Goal: Entertainment & Leisure: Consume media (video, audio)

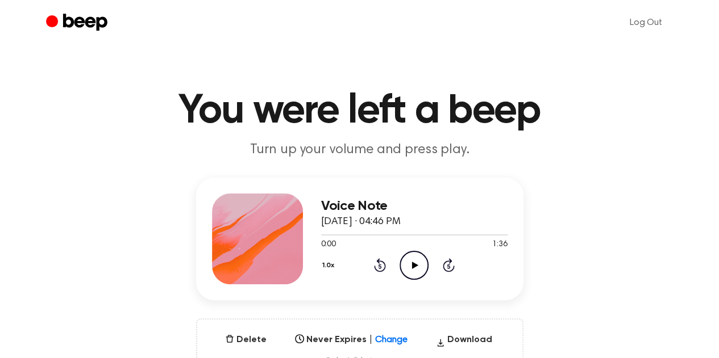
click at [419, 251] on icon "Play Audio" at bounding box center [413, 265] width 29 height 29
click at [403, 251] on icon "Pause Audio" at bounding box center [413, 265] width 29 height 29
click at [377, 258] on icon at bounding box center [380, 265] width 12 height 14
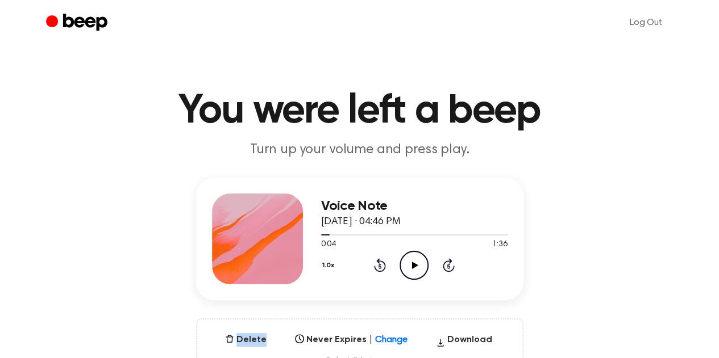
click at [377, 258] on icon at bounding box center [380, 265] width 12 height 14
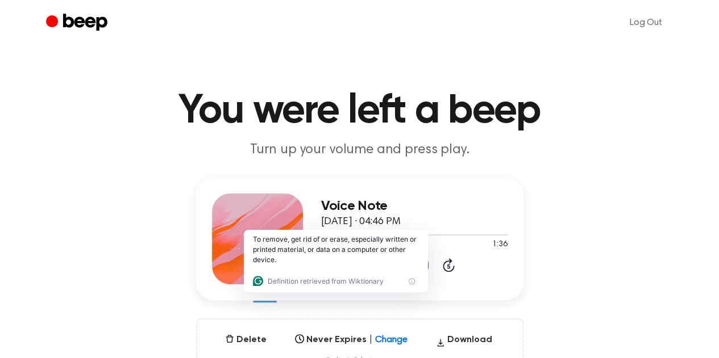
click at [407, 251] on icon "Play Audio" at bounding box center [413, 265] width 29 height 29
click at [349, 151] on main "You were left a beep Turn up your volume and press play. Voice Note August 13, …" at bounding box center [359, 364] width 719 height 729
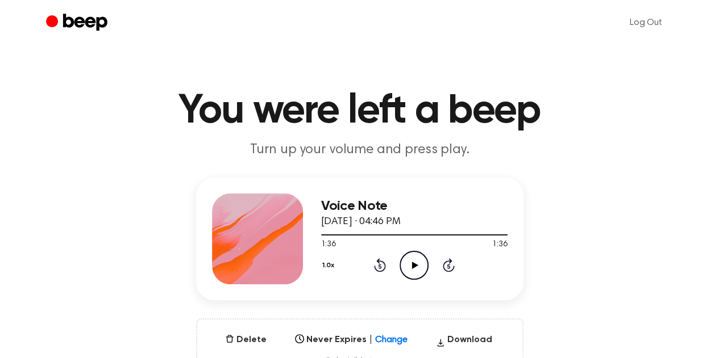
click at [307, 49] on main "You were left a beep Turn up your volume and press play. Voice Note August 13, …" at bounding box center [359, 364] width 719 height 729
click at [408, 230] on div at bounding box center [414, 234] width 186 height 9
click at [404, 251] on icon "Play Audio" at bounding box center [413, 265] width 29 height 29
click at [385, 230] on div at bounding box center [414, 234] width 186 height 9
click at [399, 230] on div at bounding box center [414, 234] width 186 height 9
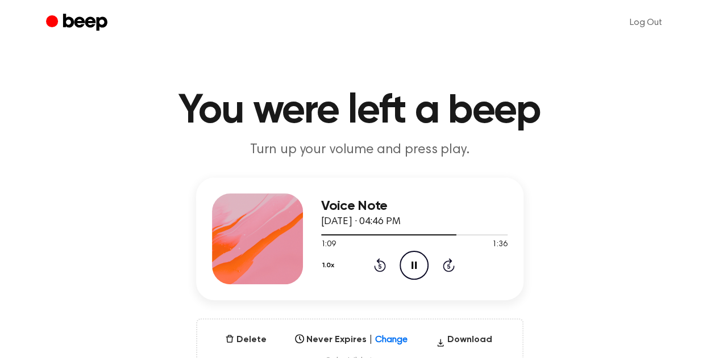
click at [373, 258] on icon "Rewind 5 seconds" at bounding box center [379, 265] width 12 height 15
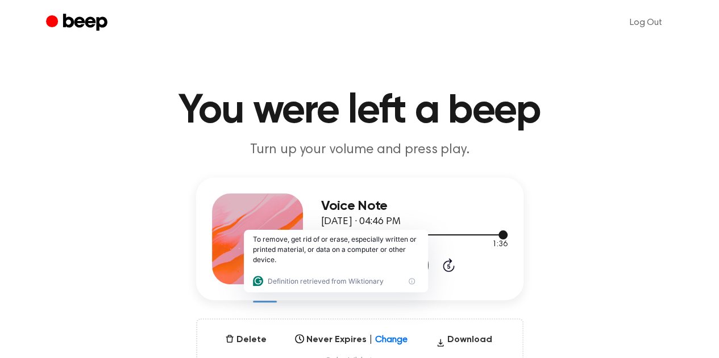
click at [450, 230] on div at bounding box center [414, 234] width 186 height 9
click at [412, 251] on icon "Play Audio" at bounding box center [413, 265] width 29 height 29
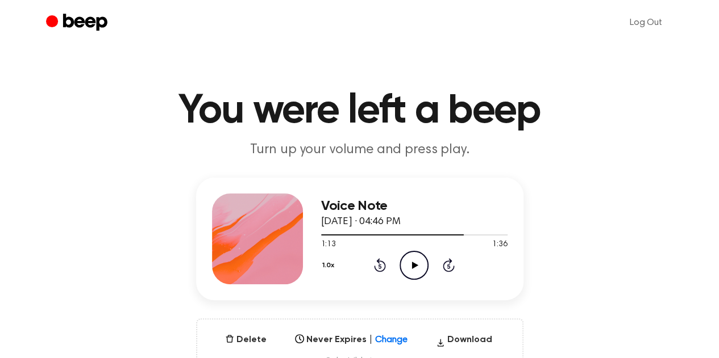
click at [400, 251] on icon "Play Audio" at bounding box center [413, 265] width 29 height 29
click at [403, 251] on icon "Play Audio" at bounding box center [413, 265] width 29 height 29
click at [377, 22] on ul "Log Out" at bounding box center [396, 22] width 554 height 27
click at [418, 251] on icon "Play Audio" at bounding box center [413, 265] width 29 height 29
click at [275, 51] on main "You were left a beep Turn up your volume and press play. Voice Note August 13, …" at bounding box center [359, 364] width 719 height 729
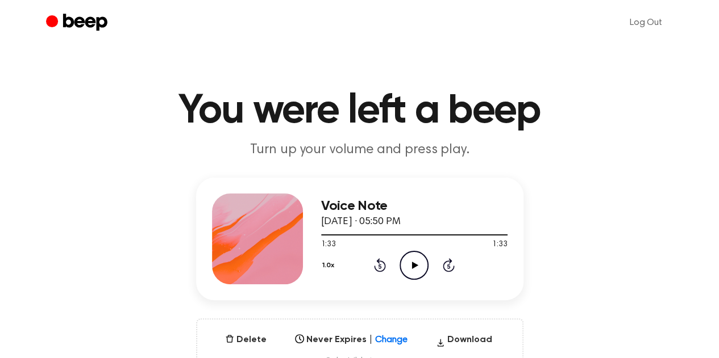
click at [411, 251] on icon "Play Audio" at bounding box center [413, 265] width 29 height 29
